Goal: Find specific page/section: Find specific page/section

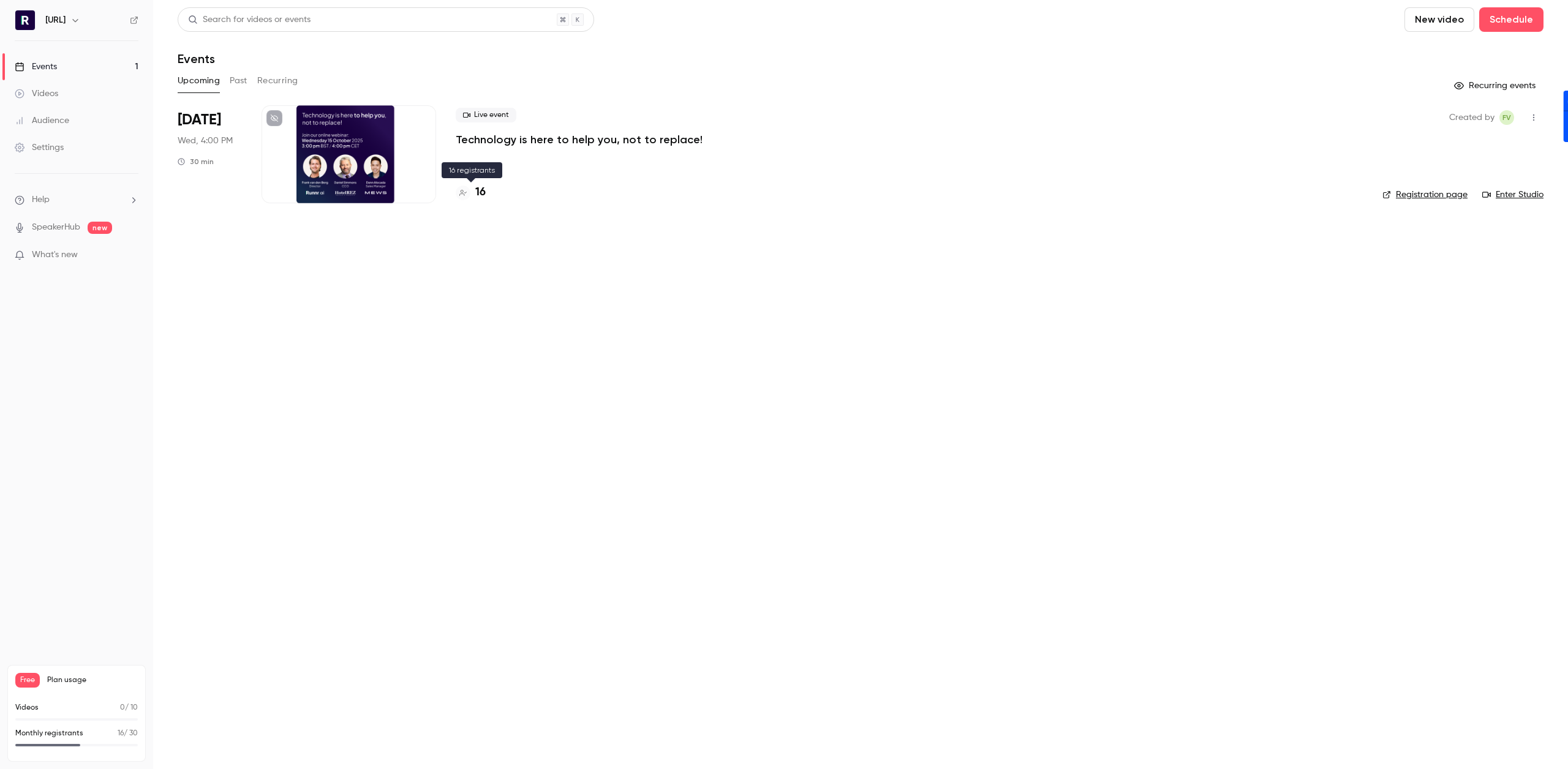
click at [480, 190] on h4 "16" at bounding box center [480, 193] width 10 height 16
